Goal: Task Accomplishment & Management: Use online tool/utility

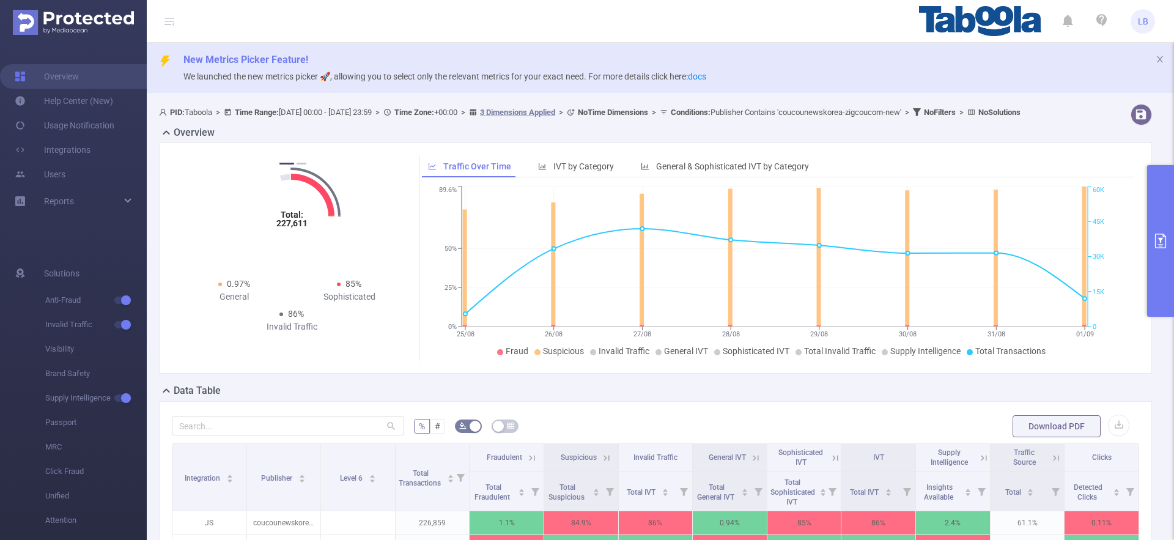
scroll to position [125, 0]
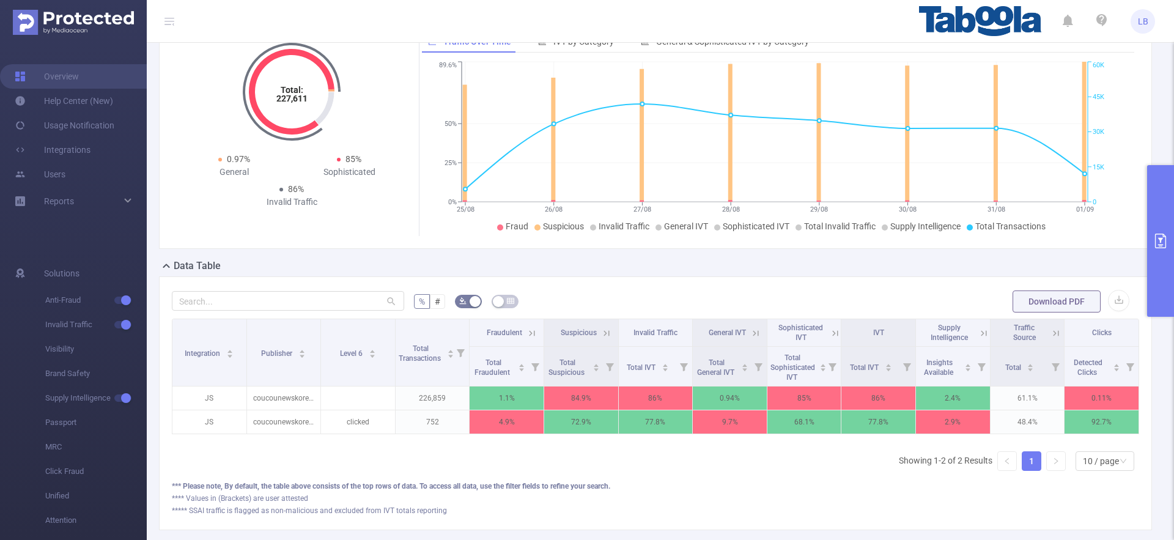
click at [601, 339] on icon at bounding box center [606, 333] width 11 height 11
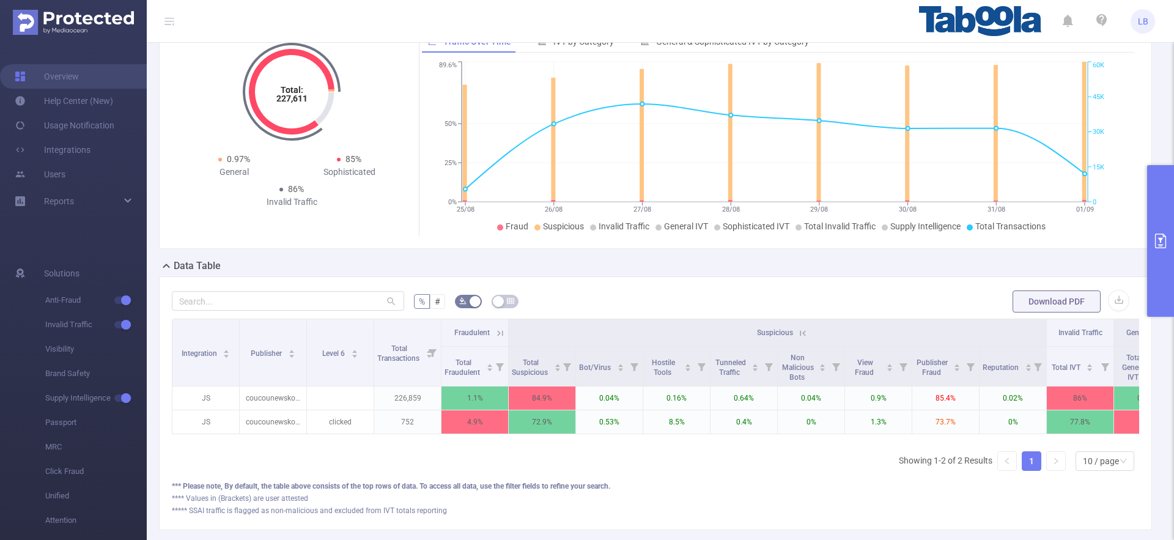
click at [802, 339] on icon at bounding box center [802, 333] width 11 height 11
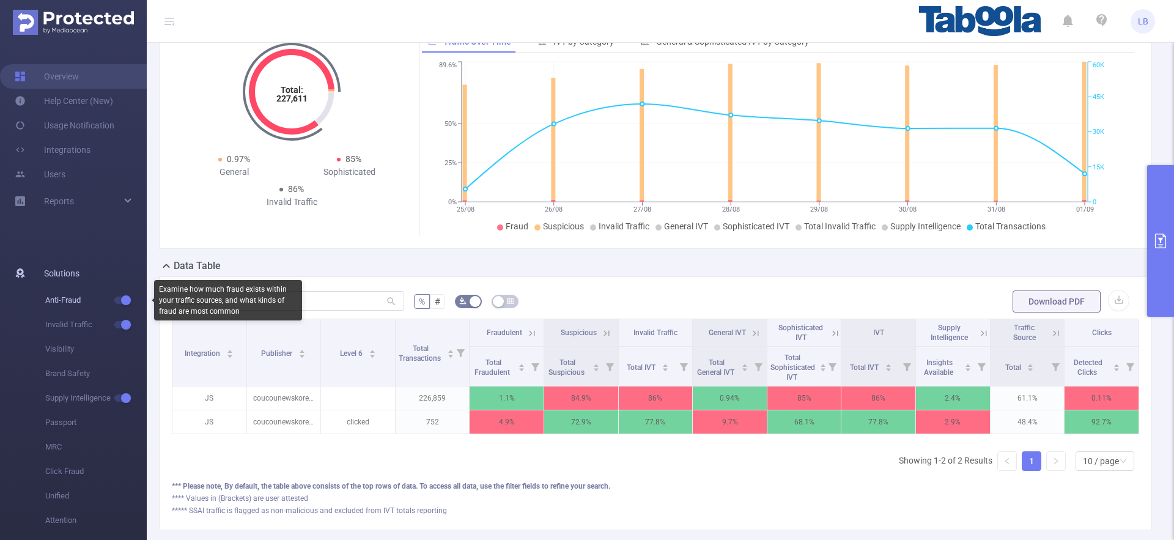
click at [130, 304] on span "Anti-Fraud" at bounding box center [96, 300] width 102 height 24
click at [127, 303] on button "button" at bounding box center [122, 300] width 17 height 7
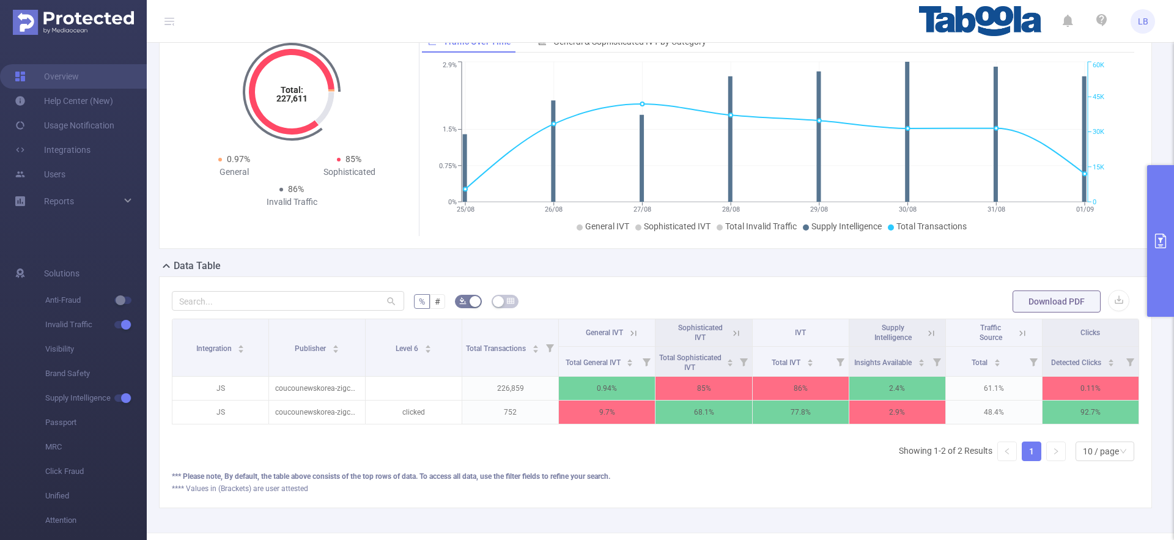
click at [731, 339] on icon at bounding box center [736, 333] width 11 height 11
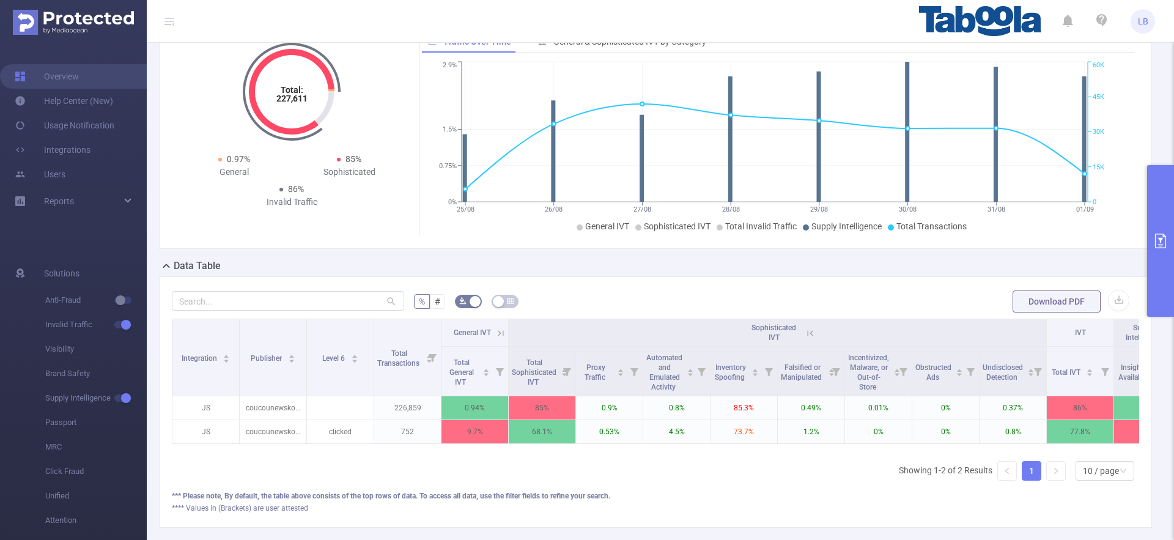
click at [1156, 248] on button "primary" at bounding box center [1160, 241] width 27 height 152
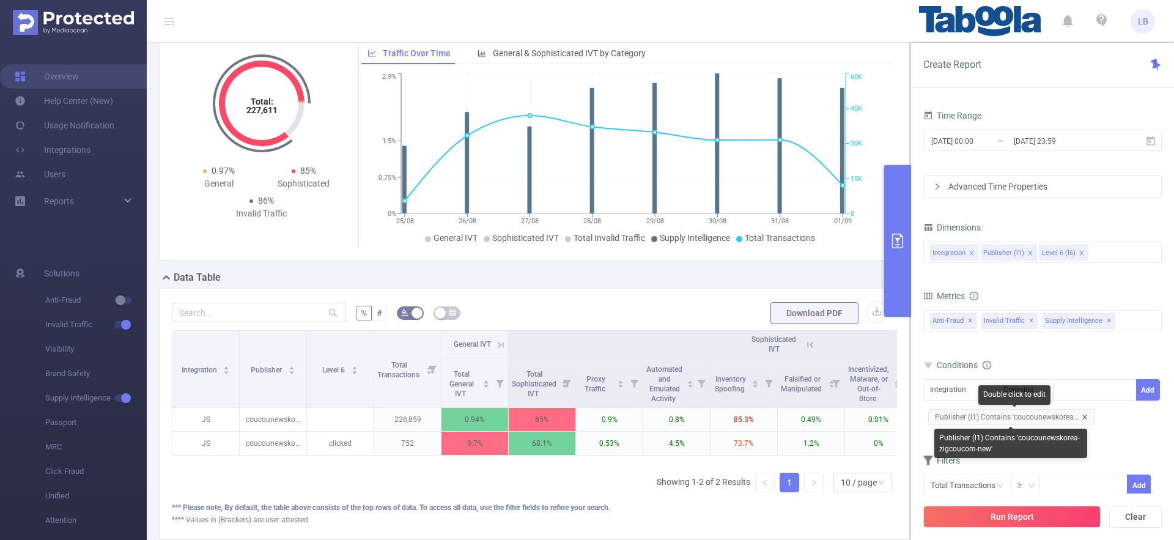
click at [1083, 415] on icon "icon: close" at bounding box center [1085, 417] width 6 height 6
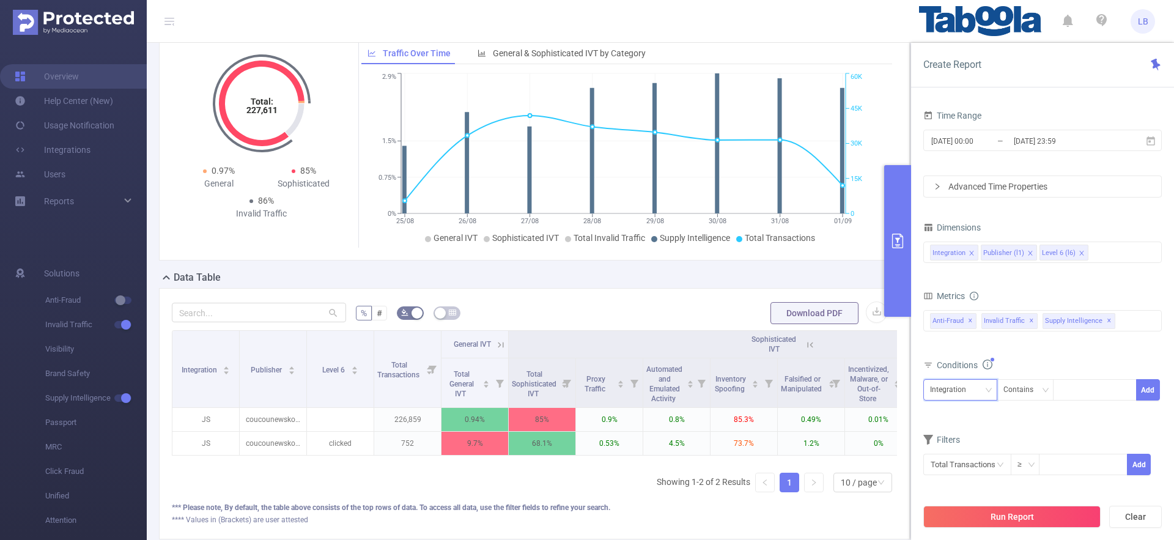
click at [955, 395] on div "Integration" at bounding box center [952, 390] width 45 height 20
click at [967, 429] on li "Publisher (l1)" at bounding box center [960, 435] width 74 height 20
click at [1064, 397] on div at bounding box center [1063, 390] width 6 height 16
paste input "intech-rpmasternet"
type input "intech-rpmasternet"
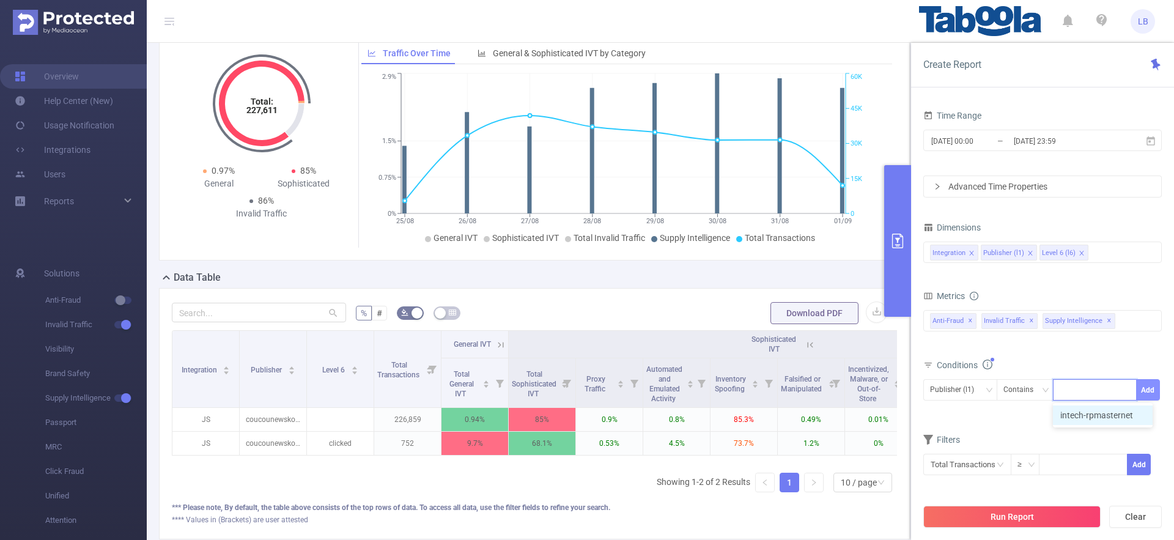
click at [1148, 391] on button "Add" at bounding box center [1148, 389] width 24 height 21
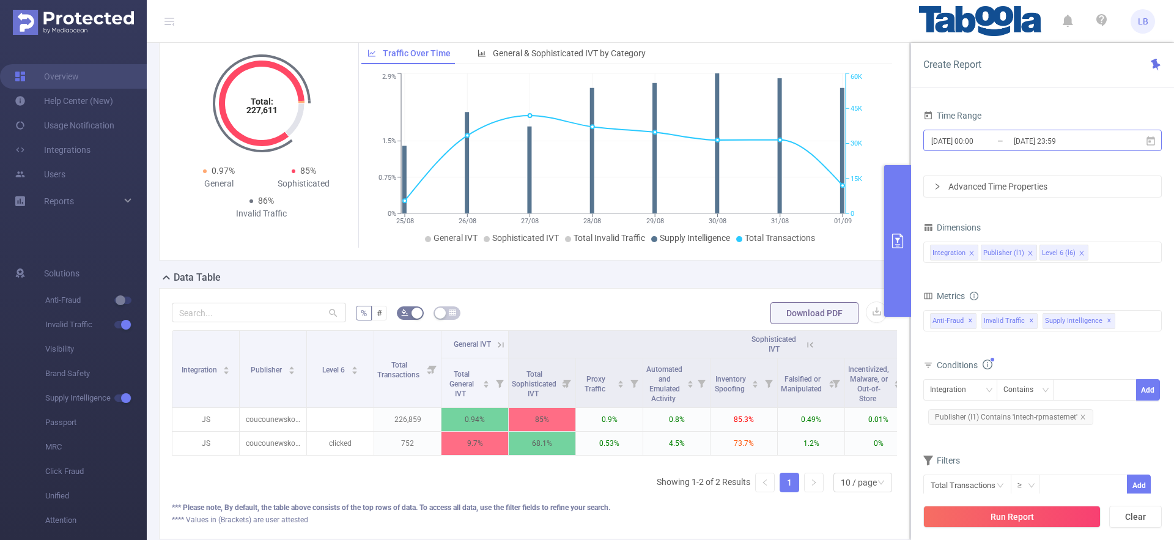
click at [1001, 142] on input "[DATE] 00:00" at bounding box center [979, 141] width 99 height 17
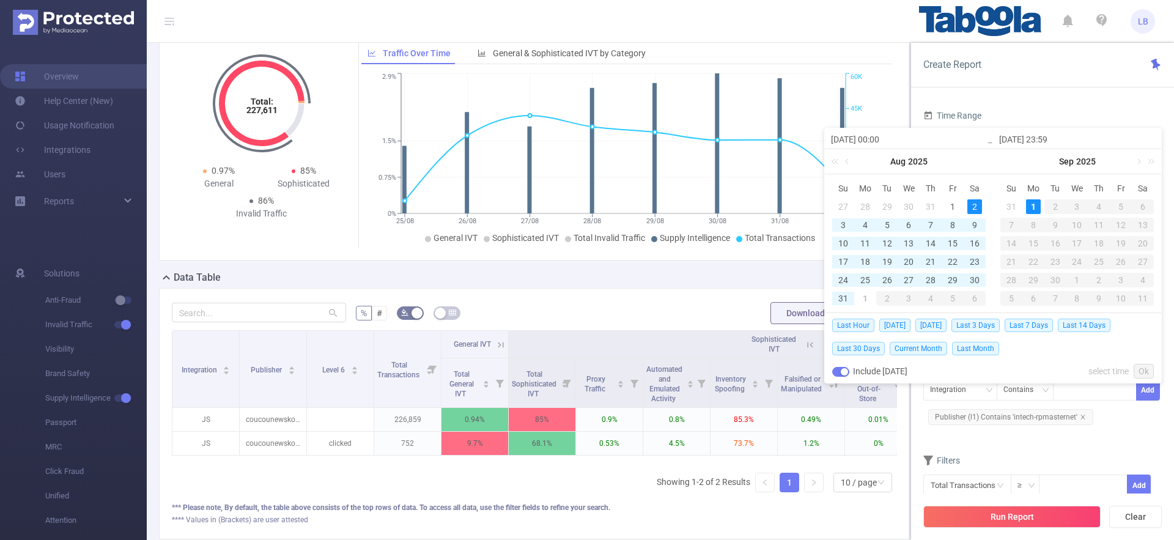
click at [851, 299] on td "31" at bounding box center [843, 298] width 22 height 18
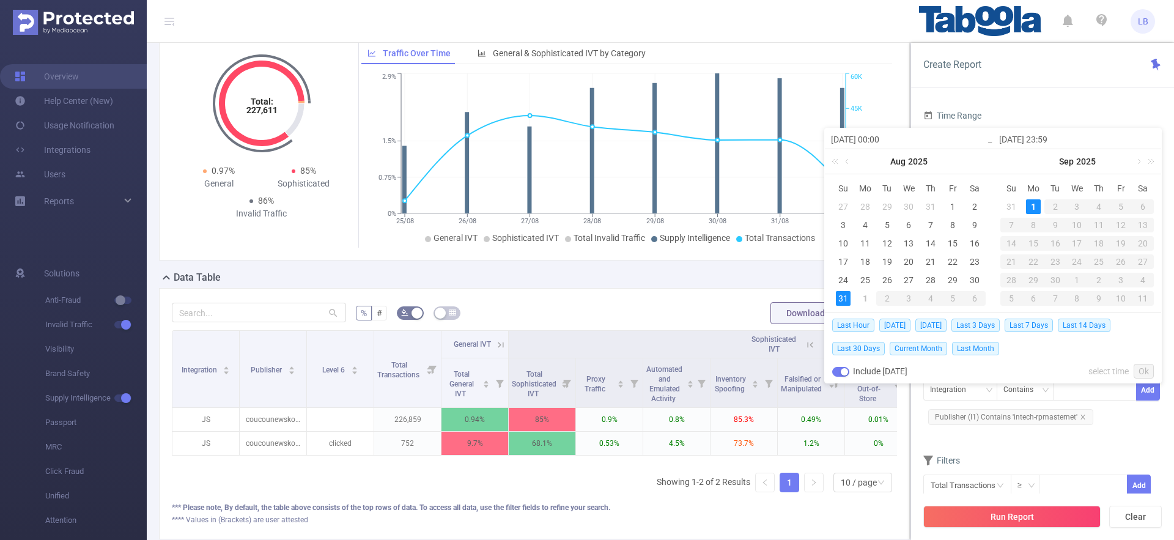
click at [1031, 208] on div "1" at bounding box center [1033, 206] width 15 height 15
type input "[DATE] 00:00"
click at [1053, 103] on div "Time Range [DATE] 00:00 _ [DATE] 23:59 Advanced Time Properties Dimensions Inte…" at bounding box center [1042, 328] width 263 height 467
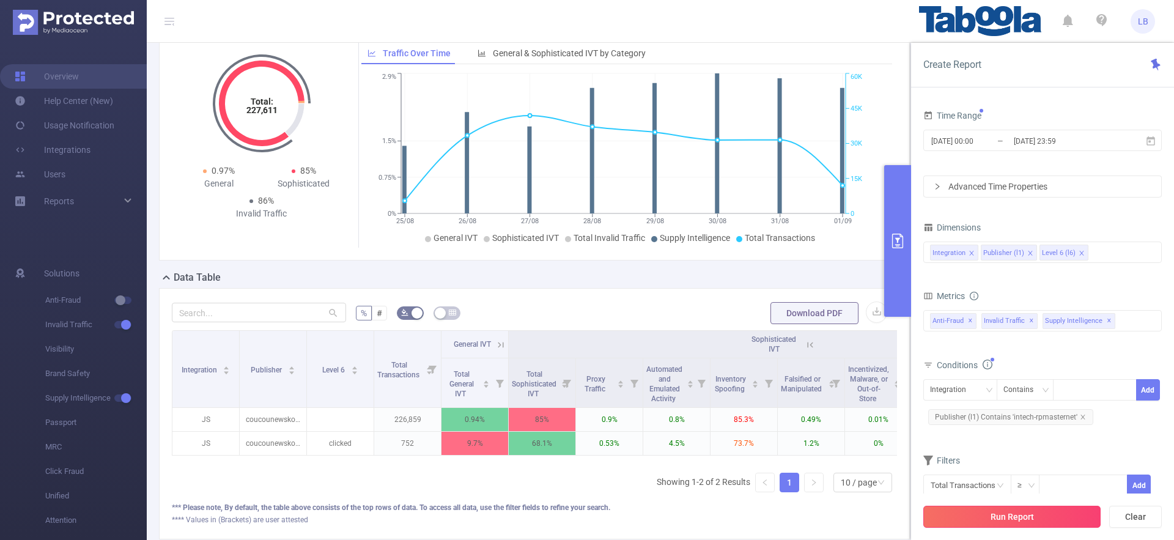
click at [1028, 509] on button "Run Report" at bounding box center [1011, 517] width 177 height 22
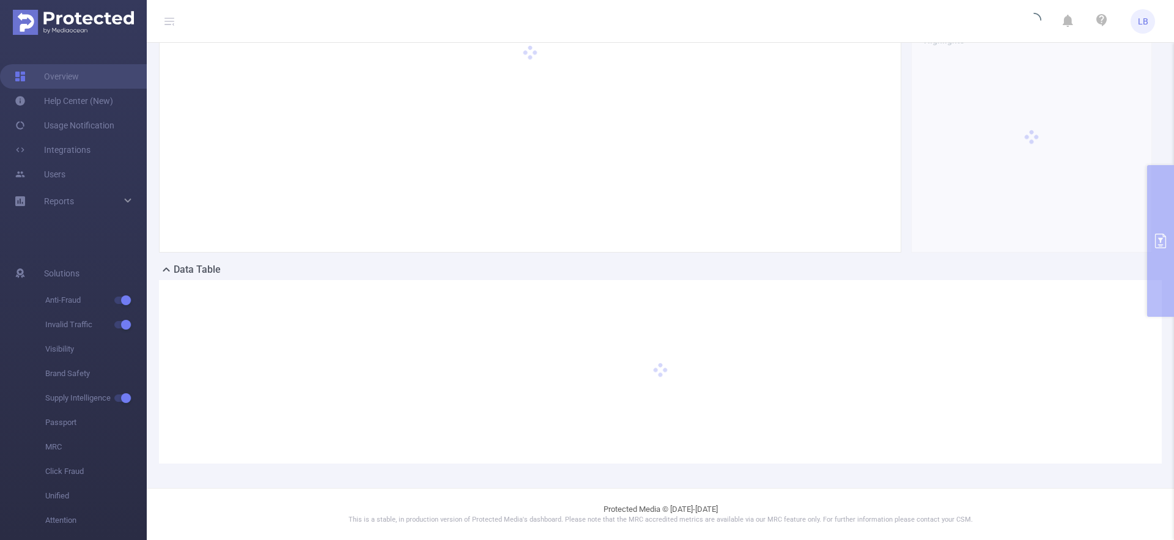
scroll to position [121, 0]
